Goal: Use online tool/utility: Utilize a website feature to perform a specific function

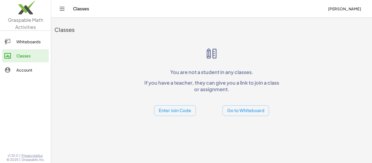
click at [16, 43] on div "Whiteboards" at bounding box center [31, 41] width 30 height 7
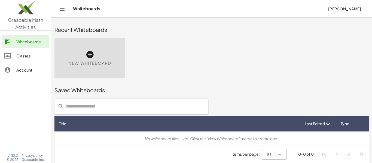
click at [88, 64] on span "New Whiteboard" at bounding box center [89, 63] width 43 height 6
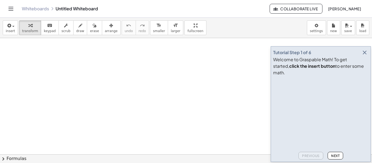
click at [366, 56] on icon "button" at bounding box center [364, 52] width 7 height 7
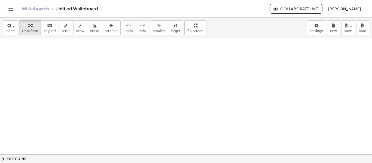
click at [146, 58] on div at bounding box center [186, 154] width 372 height 232
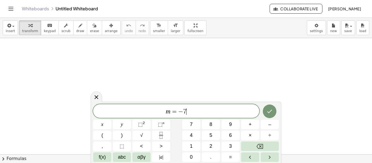
scroll to position [1, 0]
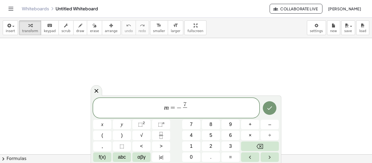
click at [187, 102] on span "7 ​ ​" at bounding box center [184, 108] width 7 height 13
click at [198, 121] on button "7" at bounding box center [191, 125] width 18 height 10
click at [187, 114] on span at bounding box center [185, 110] width 14 height 7
click at [194, 107] on span "m = − 7 − 1 2 ​ ​" at bounding box center [176, 108] width 166 height 14
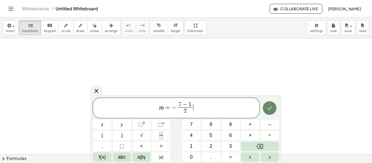
click at [269, 108] on icon "Done" at bounding box center [269, 108] width 7 height 7
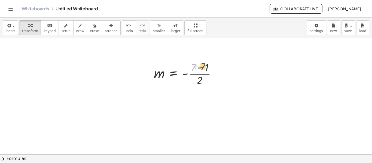
drag, startPoint x: 193, startPoint y: 70, endPoint x: 203, endPoint y: 69, distance: 10.2
click at [203, 69] on div at bounding box center [187, 73] width 72 height 27
drag, startPoint x: 204, startPoint y: 68, endPoint x: 191, endPoint y: 68, distance: 12.8
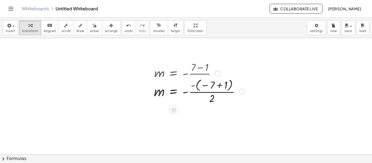
click at [213, 68] on div at bounding box center [199, 73] width 96 height 27
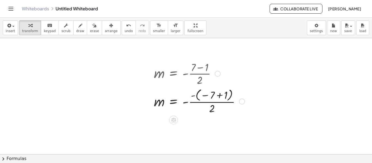
click at [215, 101] on div at bounding box center [199, 101] width 96 height 28
click at [214, 98] on div at bounding box center [199, 101] width 96 height 28
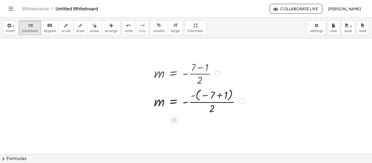
click at [211, 95] on div at bounding box center [199, 101] width 96 height 28
drag, startPoint x: 194, startPoint y: 97, endPoint x: 209, endPoint y: 96, distance: 15.5
click at [209, 96] on div at bounding box center [199, 101] width 96 height 28
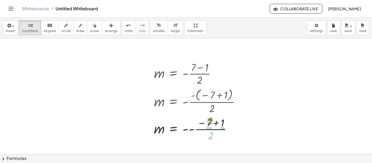
drag, startPoint x: 210, startPoint y: 135, endPoint x: 209, endPoint y: 121, distance: 14.7
click at [209, 121] on div at bounding box center [199, 128] width 96 height 27
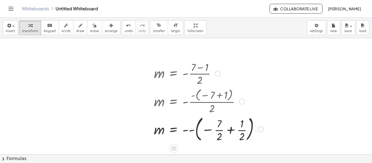
click at [221, 137] on div at bounding box center [208, 128] width 115 height 29
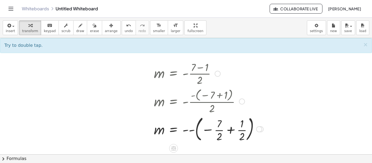
click at [218, 134] on div at bounding box center [208, 128] width 115 height 29
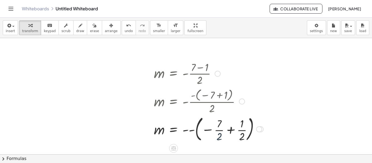
click at [218, 134] on div at bounding box center [208, 128] width 115 height 29
click at [218, 134] on div at bounding box center [212, 128] width 123 height 29
click at [252, 133] on div at bounding box center [212, 128] width 123 height 29
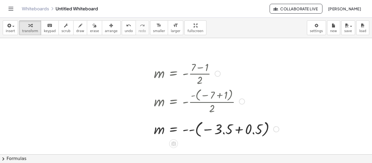
click at [236, 130] on div at bounding box center [216, 129] width 130 height 20
click at [236, 130] on div at bounding box center [199, 129] width 96 height 20
click at [195, 131] on div at bounding box center [199, 129] width 96 height 20
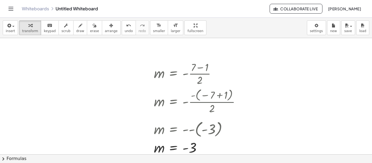
click at [265, 149] on div at bounding box center [186, 154] width 372 height 232
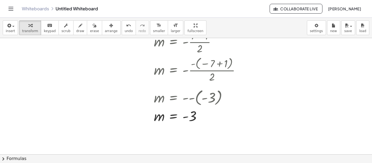
scroll to position [33, 0]
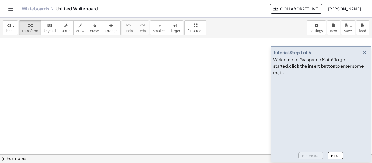
click at [363, 56] on icon "button" at bounding box center [364, 52] width 7 height 7
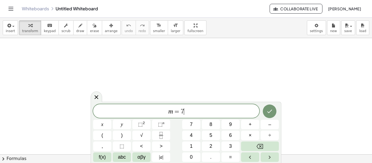
scroll to position [1, 0]
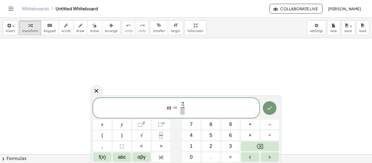
click at [184, 103] on span "7 ​" at bounding box center [182, 105] width 4 height 6
click at [181, 112] on span at bounding box center [182, 110] width 14 height 7
click at [274, 107] on button "Done" at bounding box center [270, 108] width 14 height 14
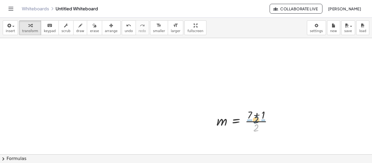
drag, startPoint x: 257, startPoint y: 128, endPoint x: 257, endPoint y: 119, distance: 9.0
click at [257, 119] on div at bounding box center [247, 120] width 66 height 27
click at [248, 125] on div at bounding box center [252, 120] width 76 height 27
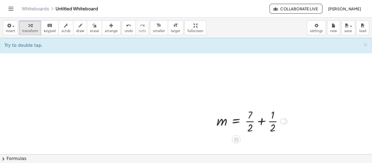
click at [251, 123] on div at bounding box center [252, 120] width 76 height 27
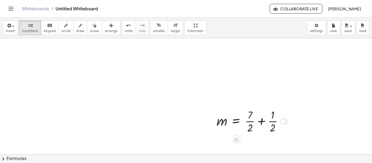
click at [251, 123] on div at bounding box center [252, 120] width 76 height 27
click at [278, 121] on div at bounding box center [256, 120] width 84 height 27
click at [268, 123] on div at bounding box center [260, 121] width 92 height 18
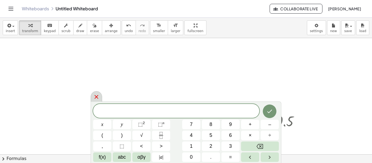
click at [92, 97] on div at bounding box center [96, 96] width 11 height 11
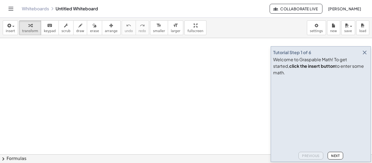
click at [365, 54] on div "Tutorial Step 1 of 6 Welcome to Graspable Math! To get started, click the inser…" at bounding box center [320, 104] width 100 height 116
click at [363, 56] on icon "button" at bounding box center [364, 52] width 7 height 7
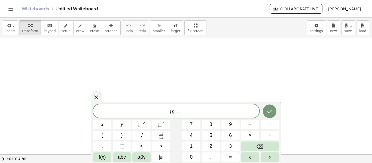
scroll to position [1, 0]
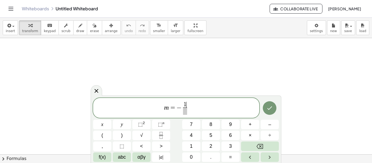
click at [185, 103] on span "1" at bounding box center [184, 104] width 3 height 6
click at [183, 106] on span "​ 1" at bounding box center [185, 105] width 4 height 6
click at [183, 107] on span "​ 1" at bounding box center [185, 105] width 4 height 6
click at [182, 107] on span "1 ​" at bounding box center [184, 108] width 7 height 13
click at [181, 104] on span "1" at bounding box center [182, 104] width 3 height 6
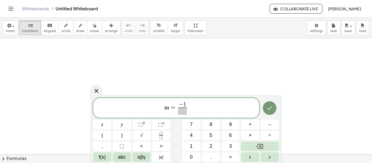
click at [185, 104] on span "− ​ 1" at bounding box center [182, 105] width 9 height 6
click at [184, 113] on span at bounding box center [182, 110] width 19 height 7
click at [270, 109] on icon "Done" at bounding box center [269, 108] width 7 height 7
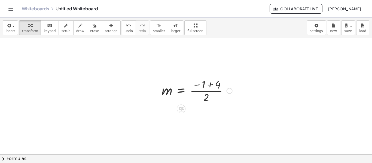
click at [203, 82] on div at bounding box center [197, 90] width 76 height 27
drag, startPoint x: 206, startPoint y: 98, endPoint x: 214, endPoint y: 78, distance: 22.1
click at [214, 78] on div at bounding box center [197, 90] width 76 height 27
drag, startPoint x: 210, startPoint y: 91, endPoint x: 209, endPoint y: 87, distance: 4.4
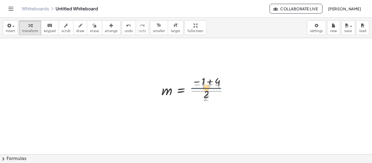
click at [209, 87] on div at bounding box center [197, 90] width 76 height 27
drag, startPoint x: 206, startPoint y: 96, endPoint x: 209, endPoint y: 85, distance: 12.0
click at [209, 85] on div at bounding box center [197, 90] width 76 height 27
click at [208, 96] on div at bounding box center [202, 90] width 87 height 27
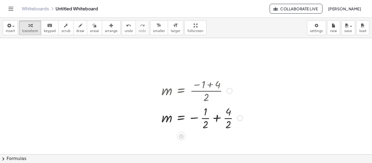
click at [206, 118] on div at bounding box center [202, 117] width 87 height 27
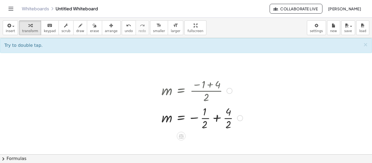
click at [205, 118] on div at bounding box center [202, 117] width 87 height 27
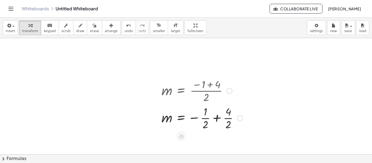
click at [205, 118] on div at bounding box center [202, 117] width 87 height 27
click at [230, 118] on div at bounding box center [206, 117] width 94 height 27
click at [242, 121] on div at bounding box center [210, 117] width 102 height 27
click at [242, 121] on div at bounding box center [209, 117] width 100 height 27
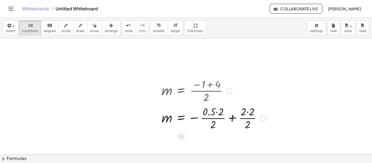
click at [215, 117] on div at bounding box center [214, 117] width 110 height 27
drag, startPoint x: 214, startPoint y: 121, endPoint x: 215, endPoint y: 113, distance: 8.2
click at [215, 113] on div at bounding box center [214, 117] width 110 height 27
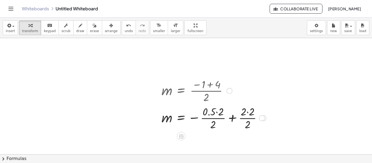
click at [215, 113] on div at bounding box center [214, 117] width 110 height 27
click at [216, 113] on div at bounding box center [214, 117] width 110 height 27
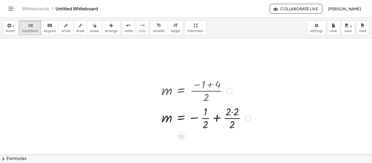
click at [237, 111] on div at bounding box center [206, 117] width 95 height 27
click at [229, 120] on div at bounding box center [202, 117] width 87 height 27
click at [229, 117] on div at bounding box center [206, 117] width 95 height 27
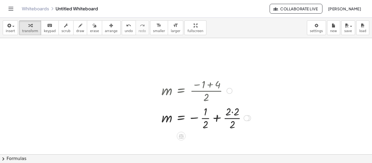
click at [229, 117] on div at bounding box center [206, 117] width 95 height 27
click at [231, 117] on div at bounding box center [206, 117] width 95 height 27
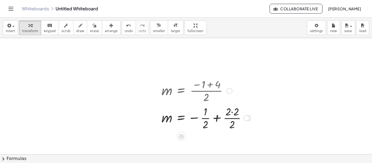
click at [231, 114] on div at bounding box center [206, 117] width 95 height 27
drag, startPoint x: 228, startPoint y: 122, endPoint x: 229, endPoint y: 112, distance: 9.3
drag, startPoint x: 203, startPoint y: 126, endPoint x: 203, endPoint y: 114, distance: 12.8
click at [203, 114] on div at bounding box center [201, 117] width 84 height 27
click at [203, 120] on div at bounding box center [201, 117] width 84 height 27
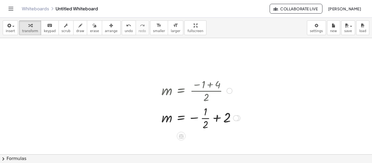
click at [203, 120] on div at bounding box center [201, 117] width 84 height 27
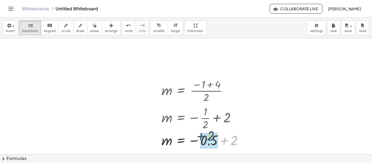
drag, startPoint x: 234, startPoint y: 140, endPoint x: 210, endPoint y: 136, distance: 24.1
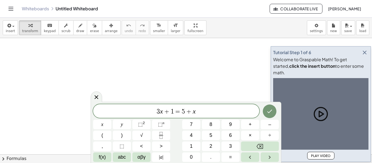
click at [202, 112] on span "3 x + 1 = 5 + x" at bounding box center [176, 112] width 166 height 8
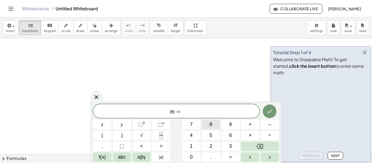
scroll to position [1, 0]
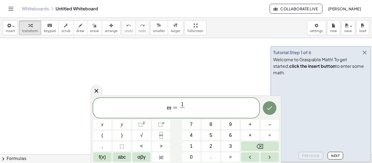
click at [183, 105] on span "1" at bounding box center [182, 105] width 4 height 6
click at [181, 111] on span "​" at bounding box center [182, 110] width 14 height 7
click at [269, 107] on icon "Done" at bounding box center [269, 108] width 7 height 7
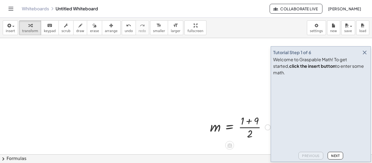
click at [247, 127] on div at bounding box center [240, 126] width 66 height 27
click at [362, 56] on icon "button" at bounding box center [364, 52] width 7 height 7
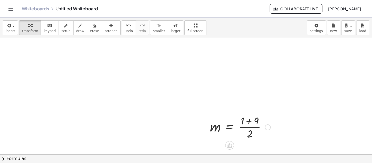
click at [249, 121] on div at bounding box center [240, 126] width 66 height 27
click at [249, 121] on div at bounding box center [235, 126] width 57 height 27
drag, startPoint x: 244, startPoint y: 130, endPoint x: 245, endPoint y: 126, distance: 3.5
click at [245, 126] on div at bounding box center [235, 126] width 57 height 27
drag, startPoint x: 245, startPoint y: 132, endPoint x: 245, endPoint y: 123, distance: 9.0
